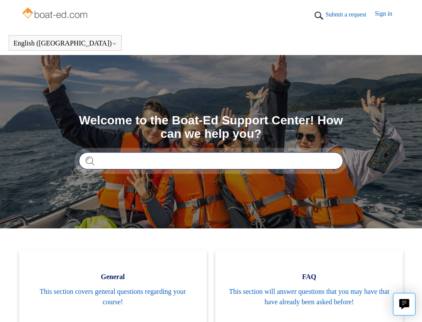
click at [211, 162] on input "Search" at bounding box center [211, 160] width 264 height 17
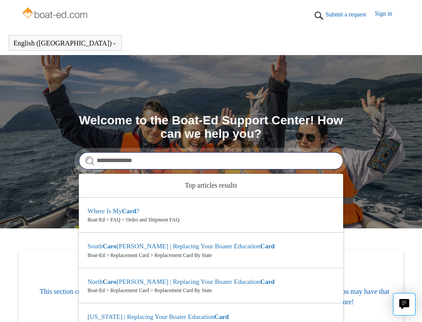
type input "**********"
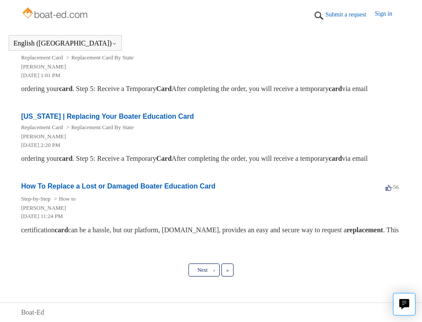
scroll to position [724, 0]
click at [139, 182] on link "How To Replace a Lost or Damaged Boater Education Card" at bounding box center [118, 185] width 194 height 7
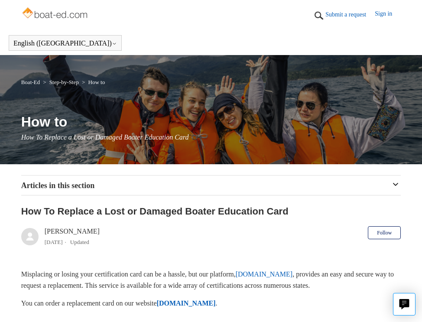
scroll to position [43, 0]
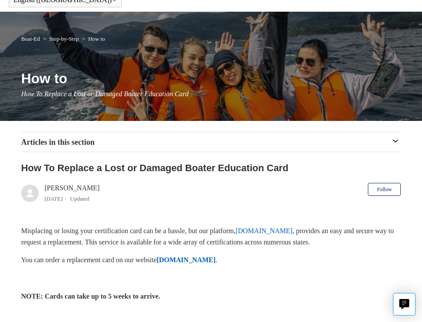
click at [280, 231] on link "[DOMAIN_NAME]" at bounding box center [263, 230] width 57 height 7
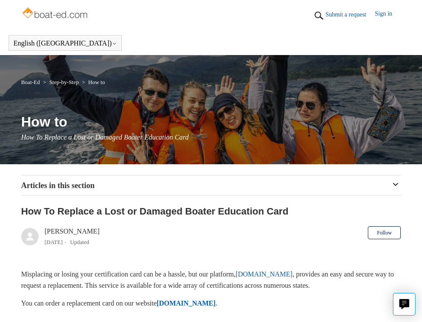
click at [390, 11] on link "Sign in" at bounding box center [387, 15] width 26 height 13
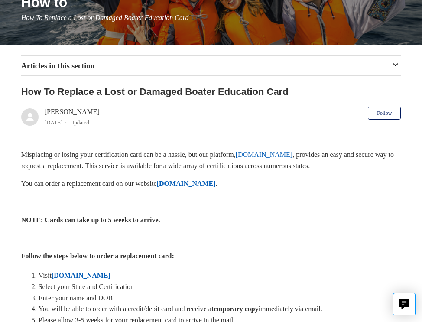
scroll to position [130, 0]
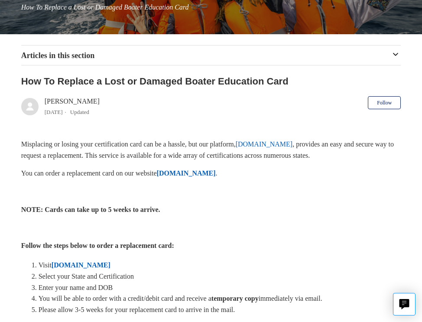
click at [263, 230] on p at bounding box center [211, 227] width 380 height 11
click at [216, 174] on strong "[DOMAIN_NAME]" at bounding box center [186, 172] width 59 height 7
